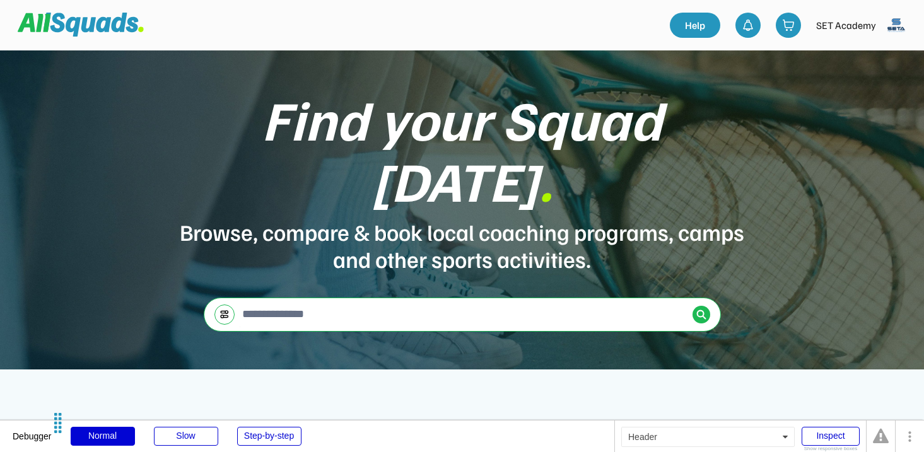
click at [904, 27] on img at bounding box center [896, 25] width 25 height 25
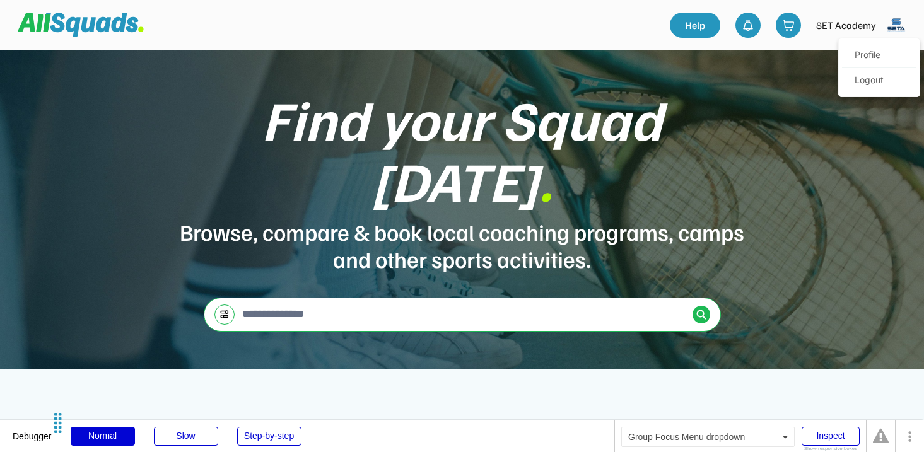
click at [867, 59] on link "Profile" at bounding box center [879, 55] width 74 height 25
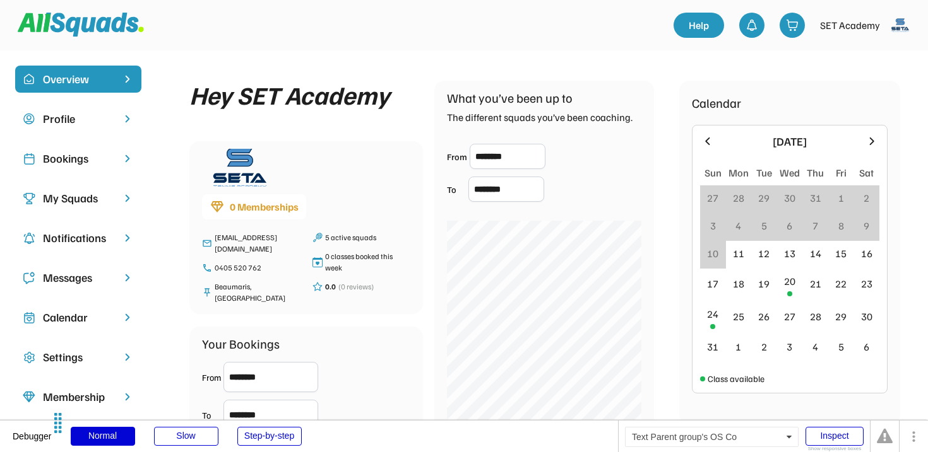
click at [88, 165] on div "Bookings" at bounding box center [78, 158] width 71 height 17
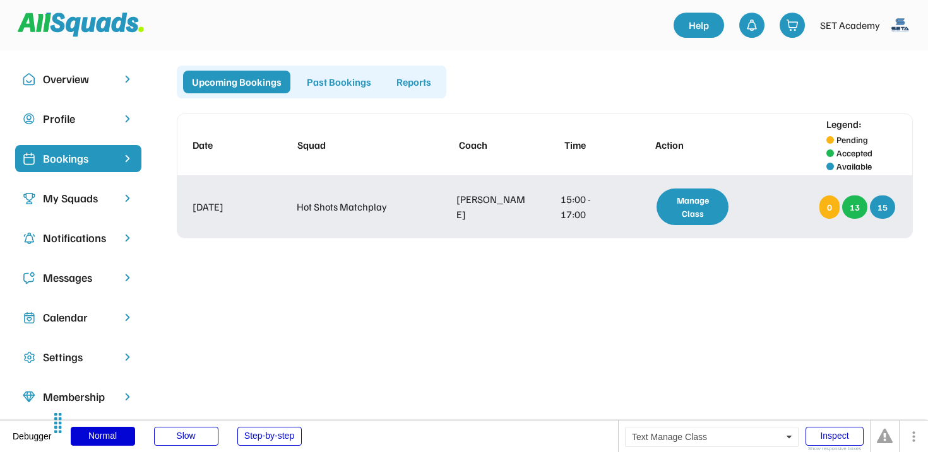
click at [690, 201] on div "Manage Class" at bounding box center [692, 207] width 72 height 37
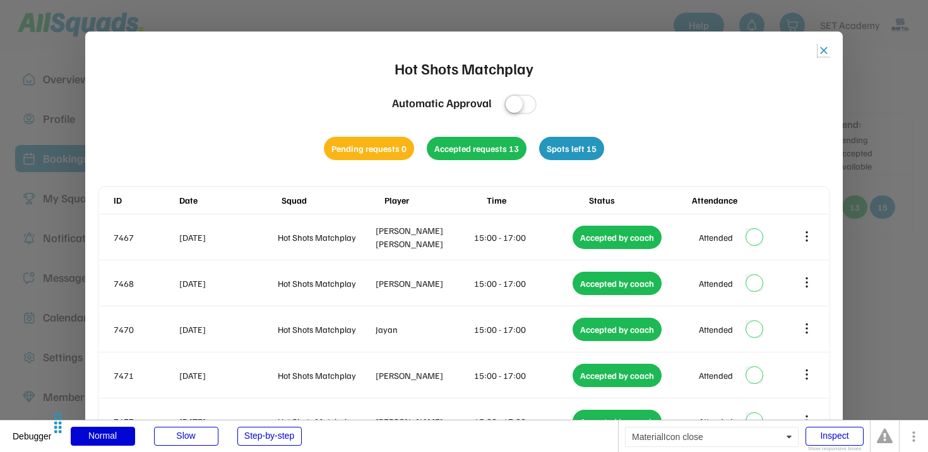
click at [822, 50] on button "close" at bounding box center [823, 50] width 13 height 13
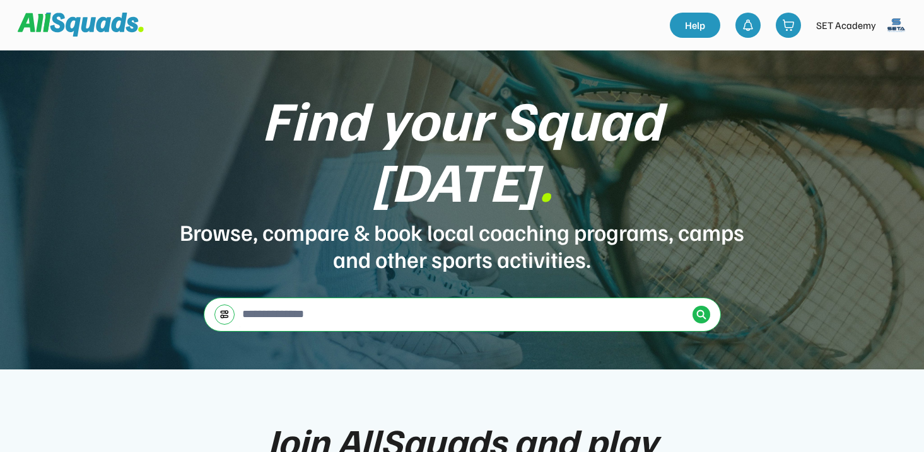
click at [902, 26] on img at bounding box center [896, 25] width 25 height 25
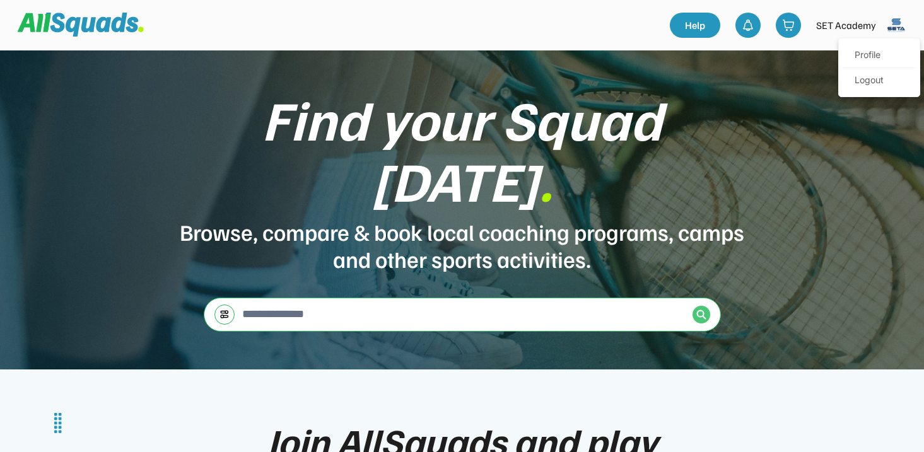
click at [700, 298] on div "← Move left → Move right ↑ Move up ↓ Move down + Zoom in - Zoom out Home Jump l…" at bounding box center [462, 315] width 517 height 34
click at [702, 310] on img at bounding box center [702, 315] width 10 height 10
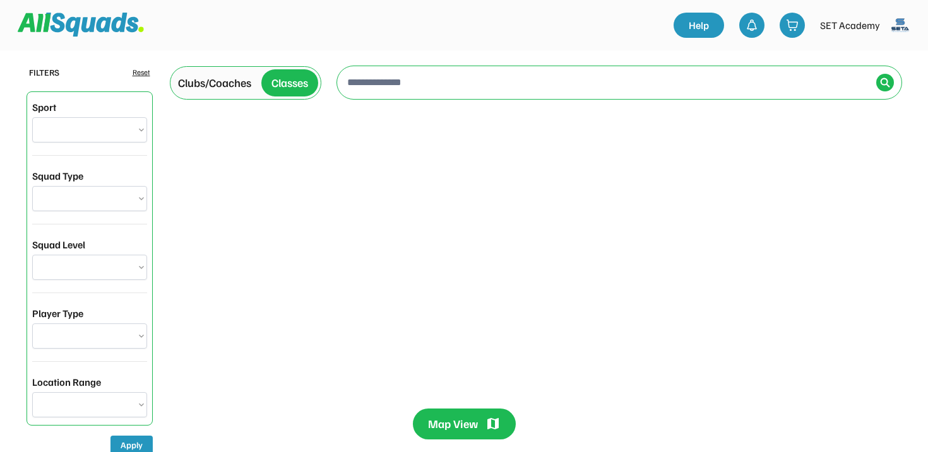
select select "**********"
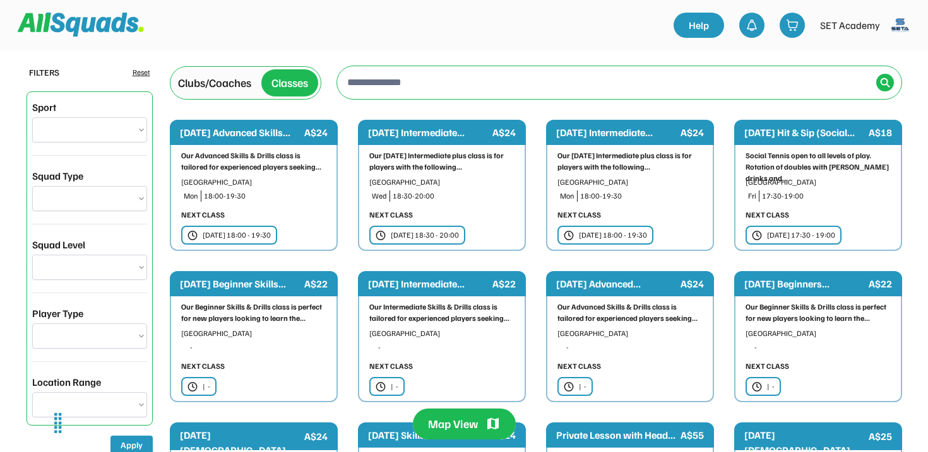
click at [234, 85] on div "Clubs/Coaches" at bounding box center [214, 82] width 73 height 17
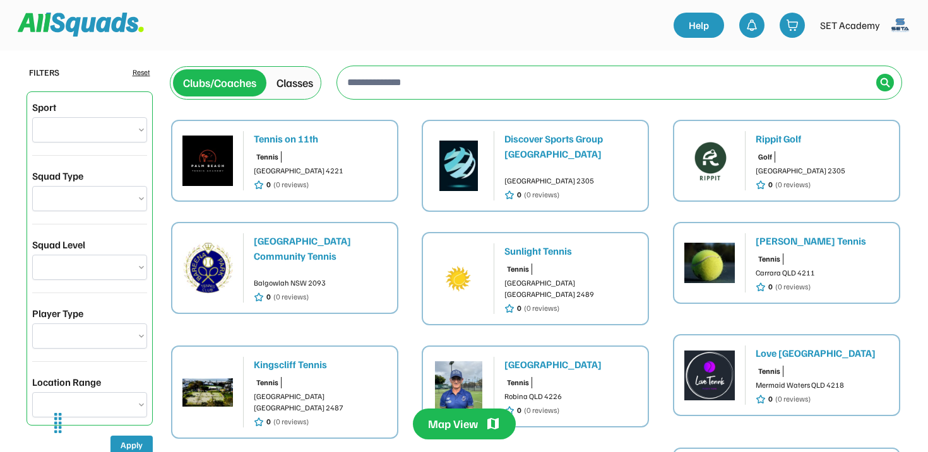
click at [796, 140] on div "Rippit Golf" at bounding box center [821, 138] width 133 height 15
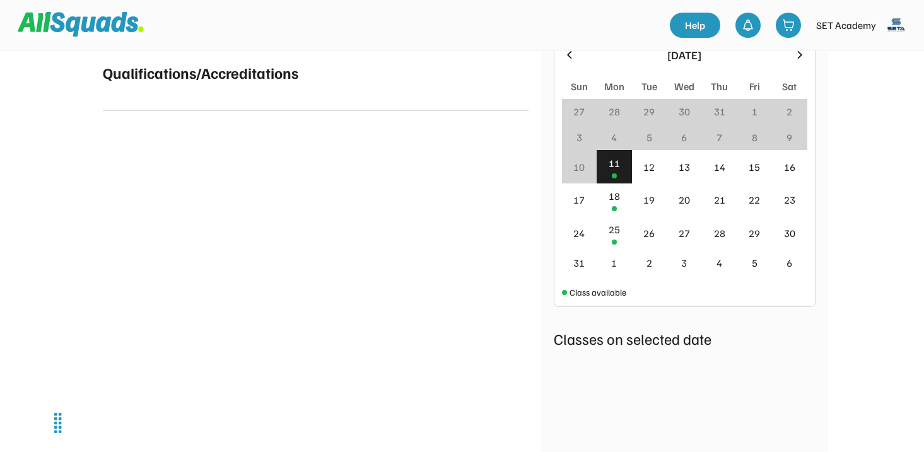
scroll to position [637, 0]
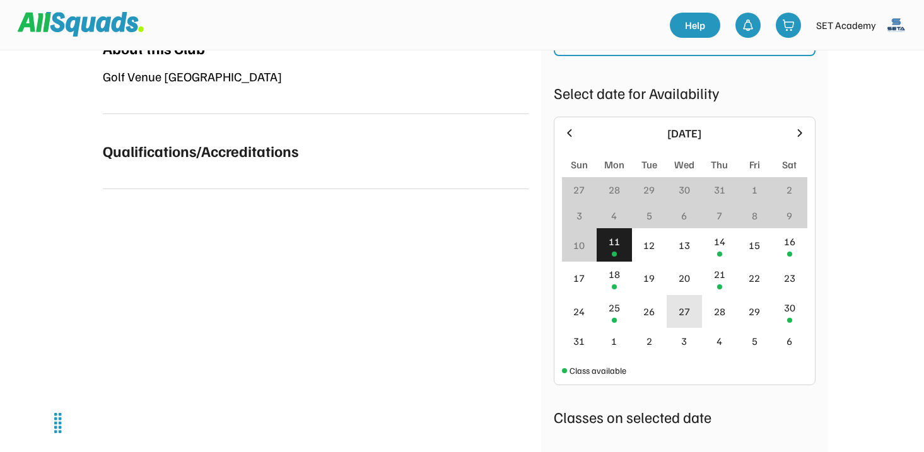
click at [690, 304] on div "27" at bounding box center [684, 311] width 11 height 15
click at [759, 414] on div "Classes on selected date" at bounding box center [685, 417] width 262 height 23
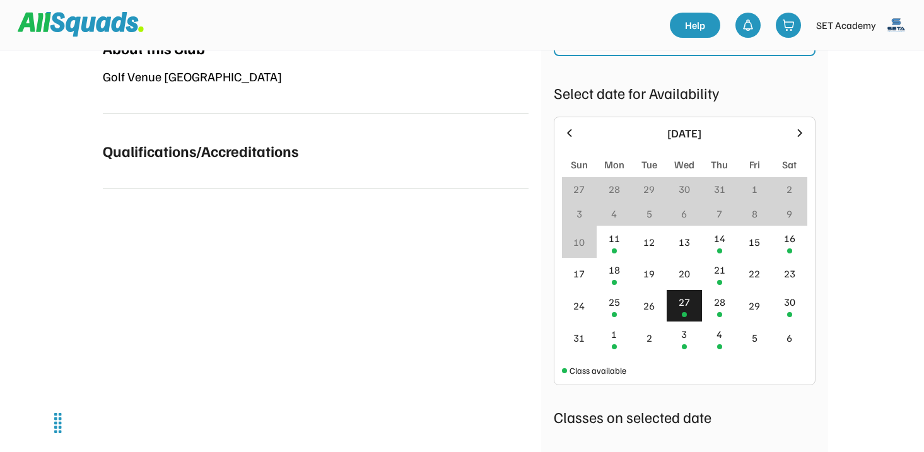
click at [681, 298] on div "27" at bounding box center [684, 302] width 11 height 15
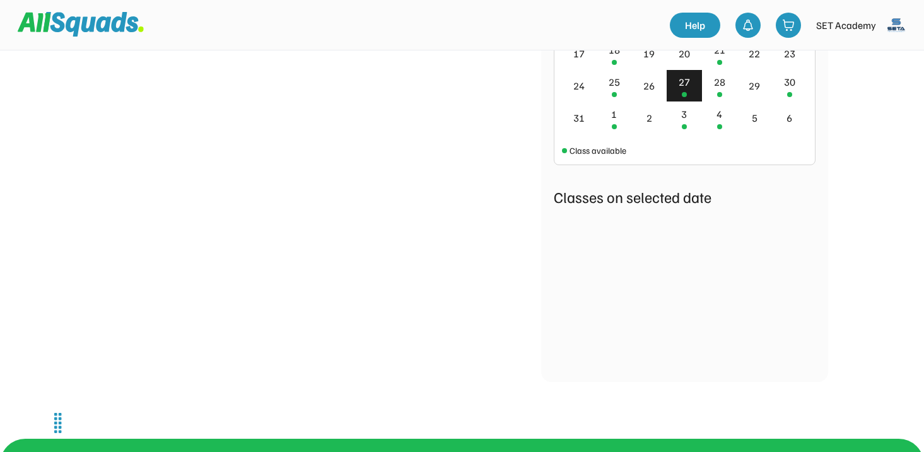
scroll to position [922, 0]
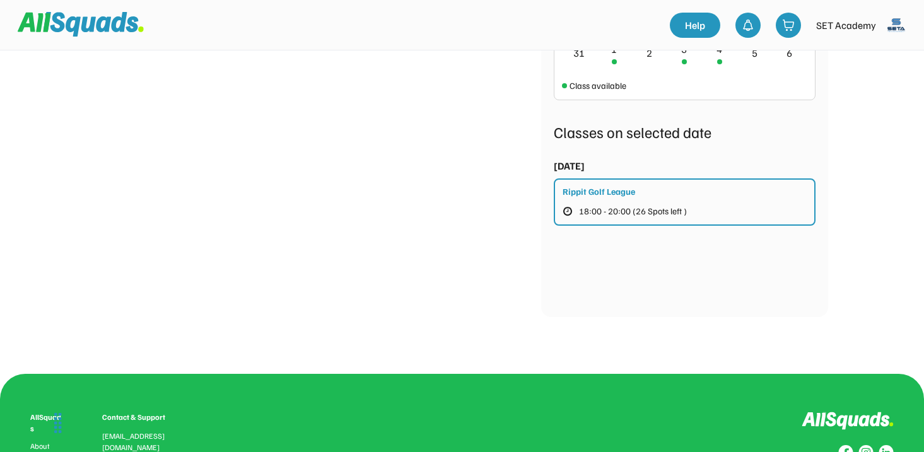
click at [682, 203] on div "Rippit Golf League 18:00 - 20:00 (26 Spots left )" at bounding box center [685, 202] width 262 height 47
